Goal: Information Seeking & Learning: Compare options

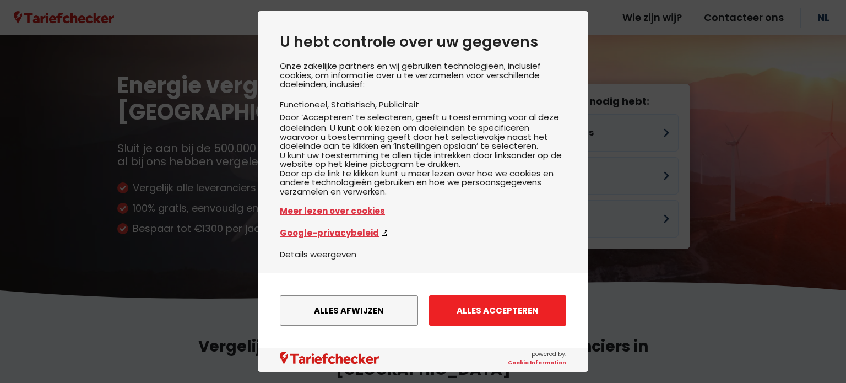
click at [462, 304] on button "Alles accepteren" at bounding box center [497, 310] width 137 height 30
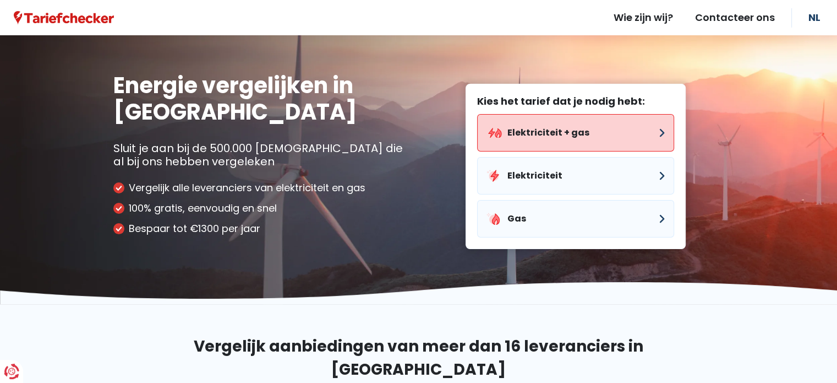
click at [546, 133] on button "Elektriciteit + gas" at bounding box center [575, 132] width 197 height 37
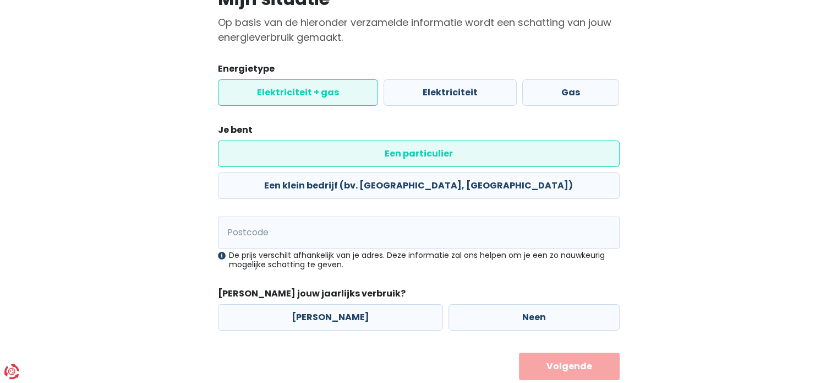
scroll to position [103, 0]
click at [348, 216] on input "Postcode" at bounding box center [419, 232] width 402 height 32
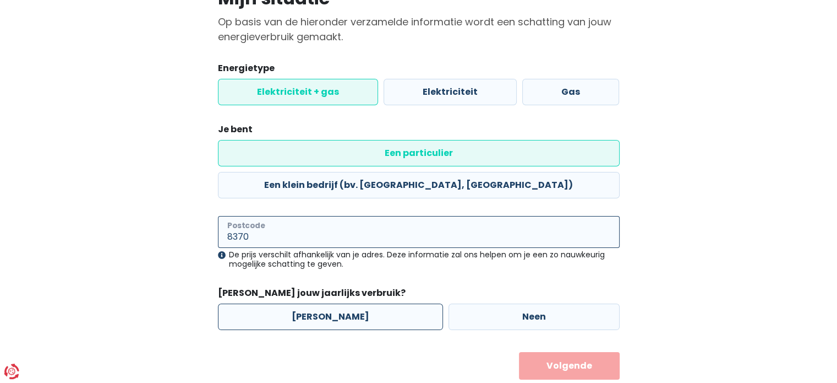
type input "8370"
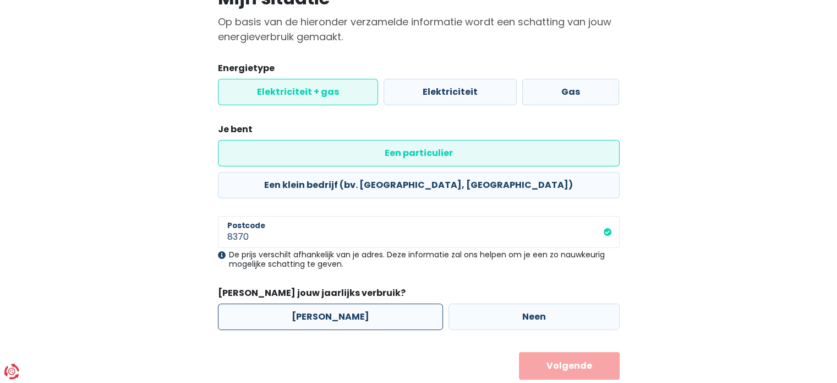
click at [350, 303] on label "[PERSON_NAME]" at bounding box center [330, 316] width 225 height 26
click at [350, 303] on input "[PERSON_NAME]" at bounding box center [330, 316] width 225 height 26
radio input "true"
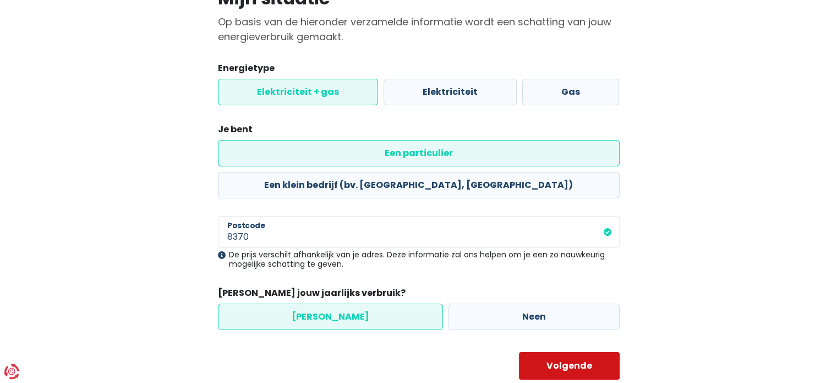
click at [553, 352] on button "Volgende" at bounding box center [569, 366] width 101 height 28
select select
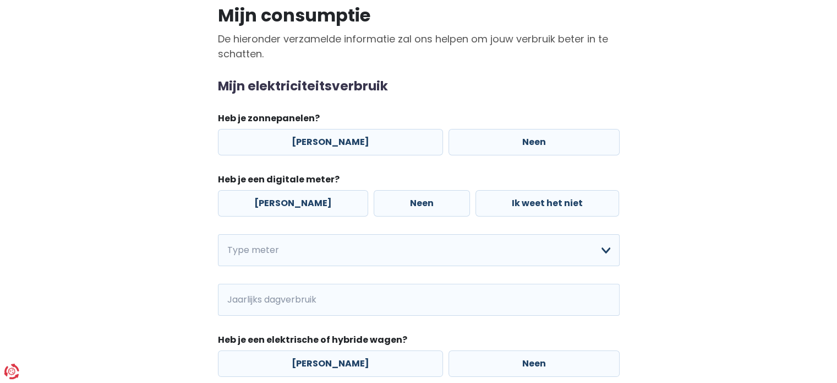
scroll to position [110, 0]
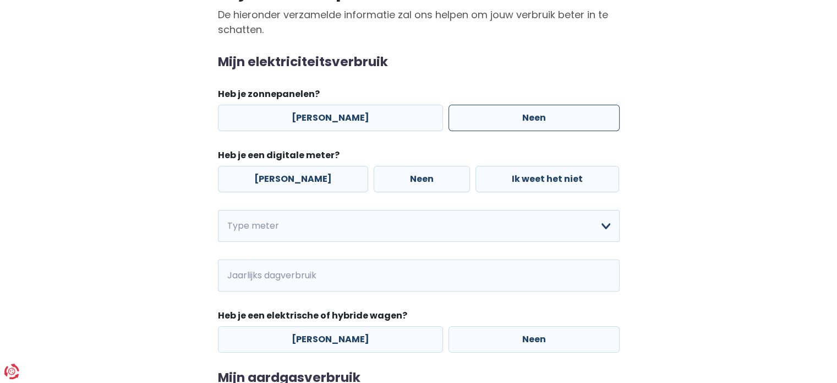
click at [489, 117] on label "Neen" at bounding box center [534, 118] width 171 height 26
click at [489, 117] on input "Neen" at bounding box center [534, 118] width 171 height 26
radio input "true"
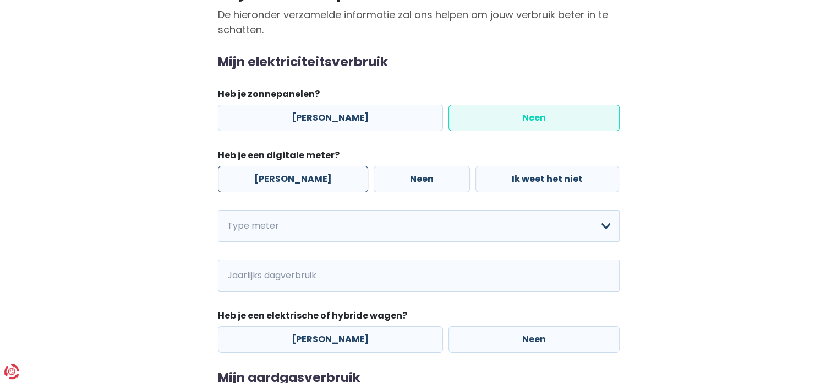
click at [264, 180] on label "[PERSON_NAME]" at bounding box center [293, 179] width 150 height 26
click at [264, 180] on input "[PERSON_NAME]" at bounding box center [293, 179] width 150 height 26
radio input "true"
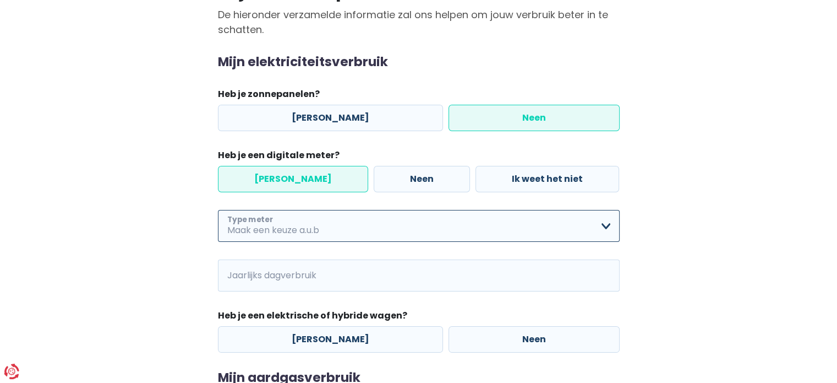
click at [322, 233] on select "Enkelvoudig Tweevoudig Enkelvoudig + uitsluitend nachttarief Tweevoudig + uitsl…" at bounding box center [419, 226] width 402 height 32
select select "day_single_rate"
click at [218, 210] on select "Enkelvoudig Tweevoudig Enkelvoudig + uitsluitend nachttarief Tweevoudig + uitsl…" at bounding box center [419, 226] width 402 height 32
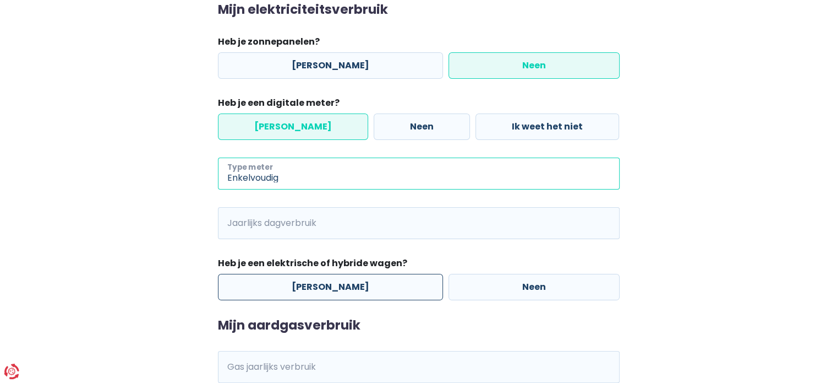
scroll to position [220, 0]
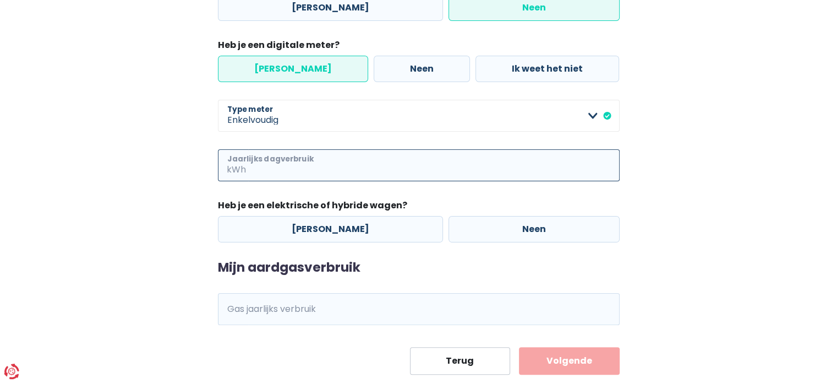
click at [335, 163] on input "Jaarlijks dagverbruik" at bounding box center [434, 165] width 372 height 32
type input "500"
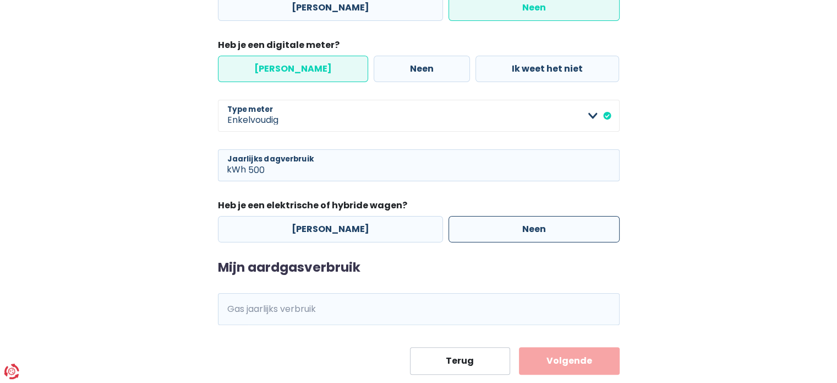
click at [478, 229] on label "Neen" at bounding box center [534, 229] width 171 height 26
click at [478, 229] on input "Neen" at bounding box center [534, 229] width 171 height 26
radio input "true"
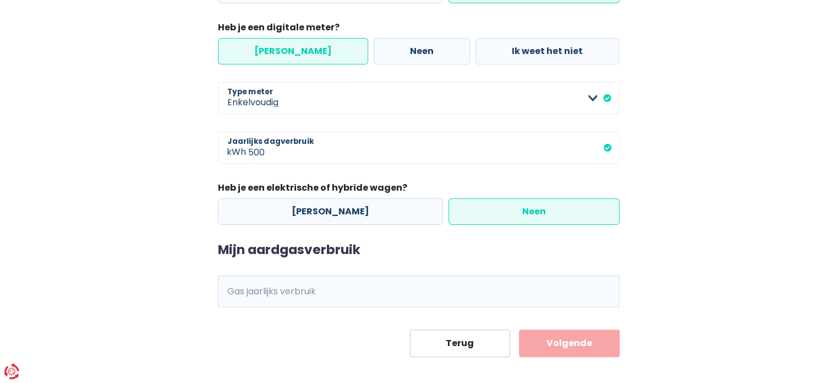
scroll to position [247, 0]
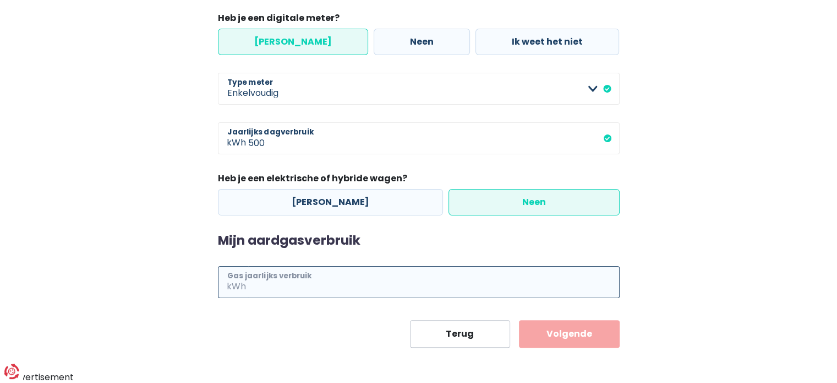
click at [383, 281] on input "Gas jaarlijks verbruik" at bounding box center [434, 282] width 372 height 32
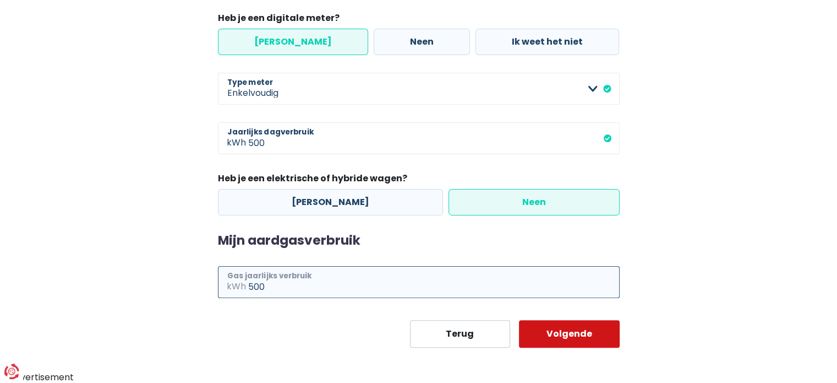
type input "500"
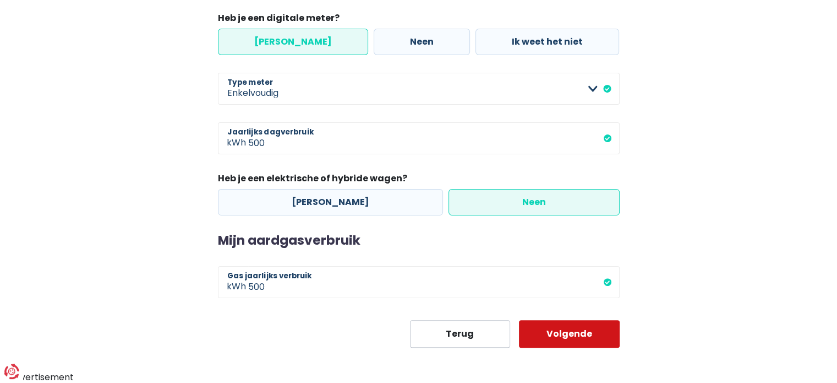
click at [618, 339] on button "Volgende" at bounding box center [569, 334] width 101 height 28
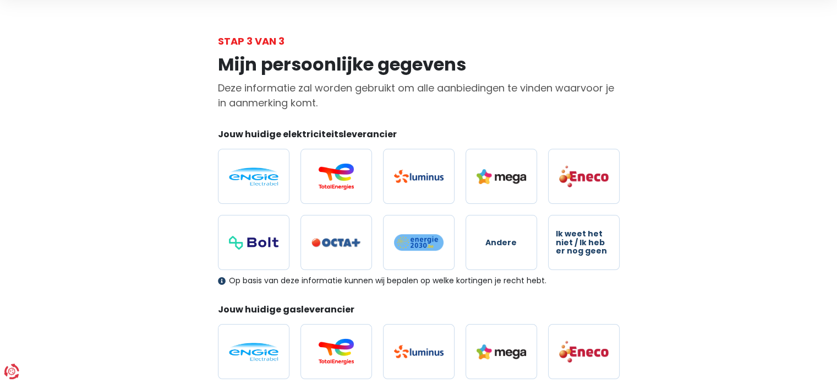
scroll to position [55, 0]
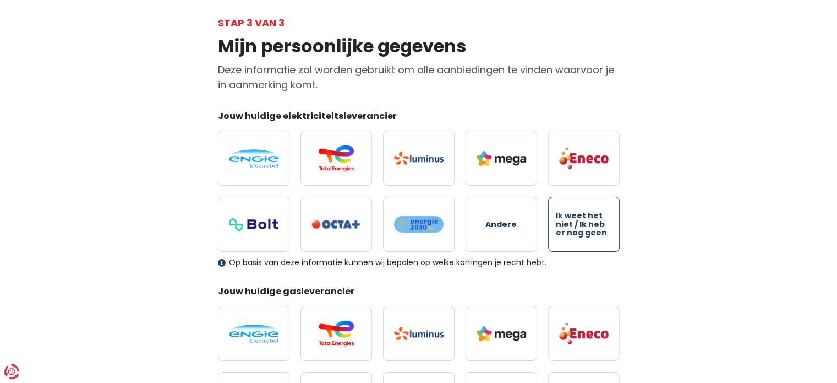
click at [613, 237] on label "Ik weet het niet / Ik heb er nog geen" at bounding box center [584, 224] width 72 height 55
click at [613, 237] on input "Ik weet het niet / Ik heb er nog geen" at bounding box center [584, 224] width 72 height 55
radio input "true"
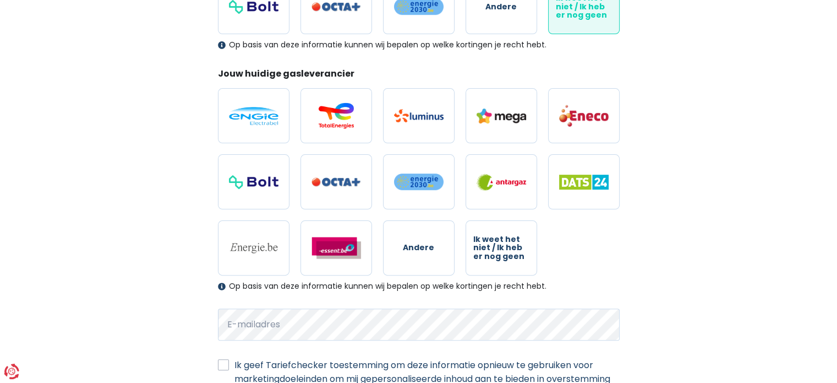
scroll to position [275, 0]
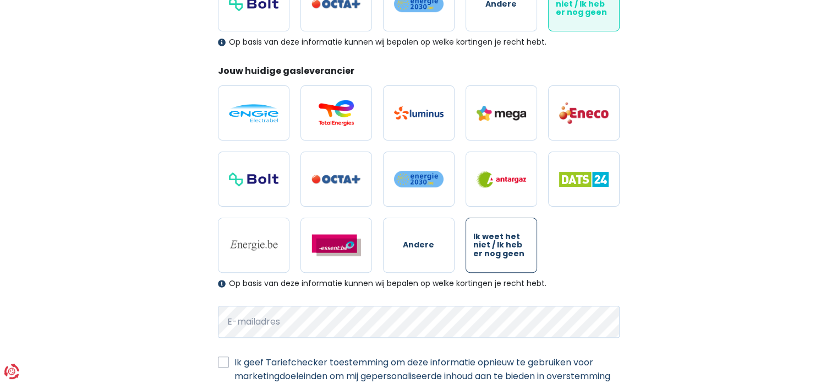
drag, startPoint x: 514, startPoint y: 248, endPoint x: 531, endPoint y: 254, distance: 17.9
click at [514, 248] on span "Ik weet het niet / Ik heb er nog geen" at bounding box center [501, 244] width 56 height 25
click at [514, 248] on input "Ik weet het niet / Ik heb er nog geen" at bounding box center [502, 244] width 72 height 55
radio input "true"
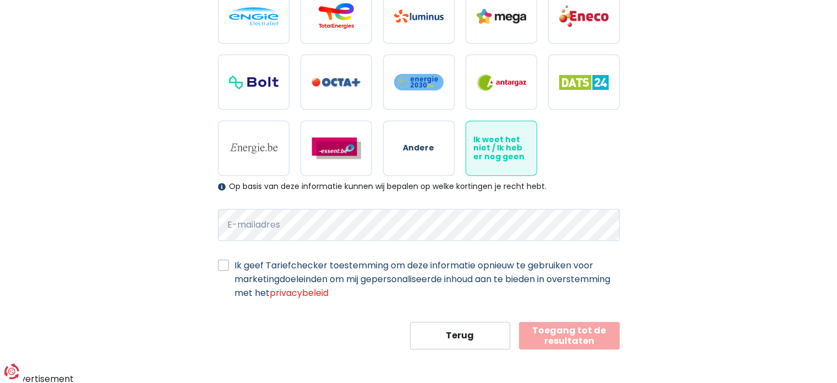
click at [589, 340] on button "Toegang tot de resultaten" at bounding box center [569, 336] width 101 height 28
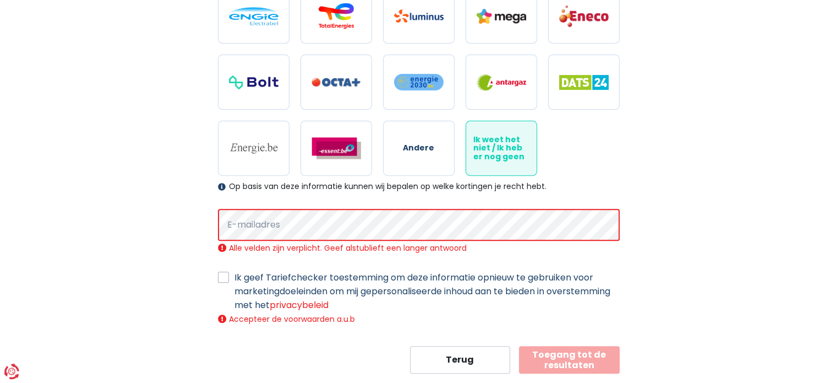
scroll to position [396, 0]
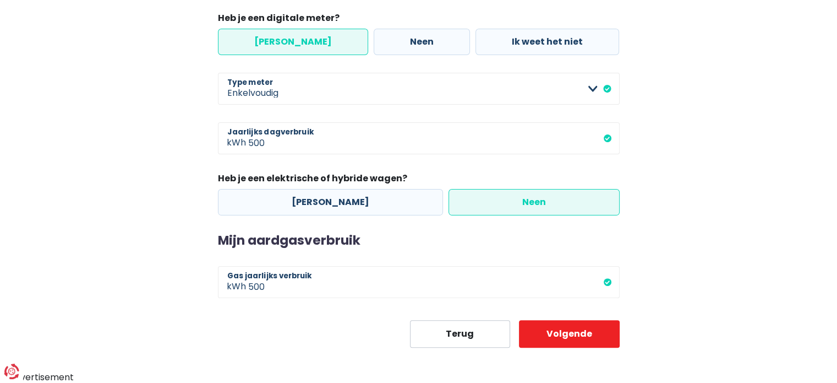
scroll to position [103, 0]
